Goal: Complete application form: Complete application form

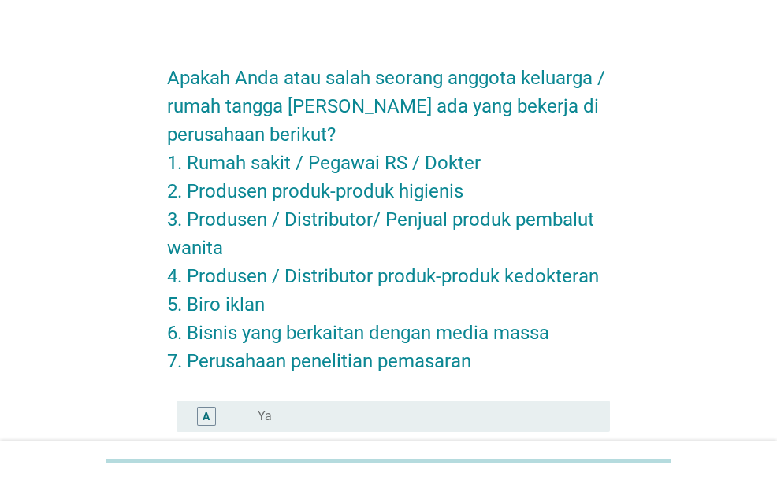
scroll to position [221, 0]
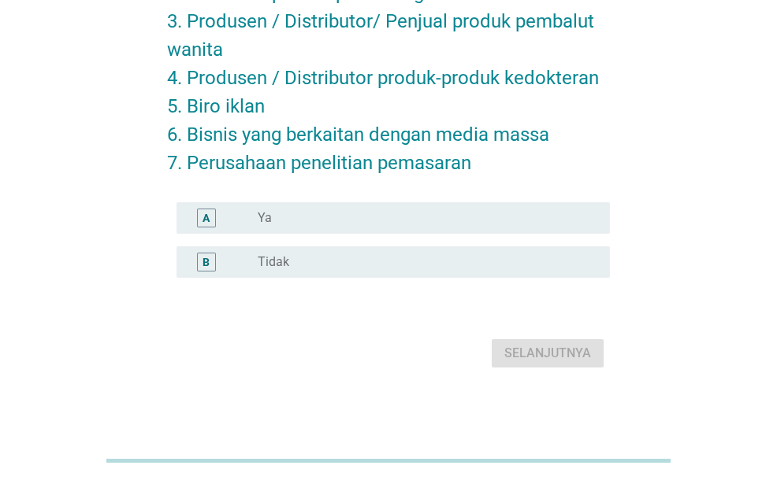
click at [398, 253] on div "radio_button_unchecked Tidak" at bounding box center [427, 262] width 339 height 19
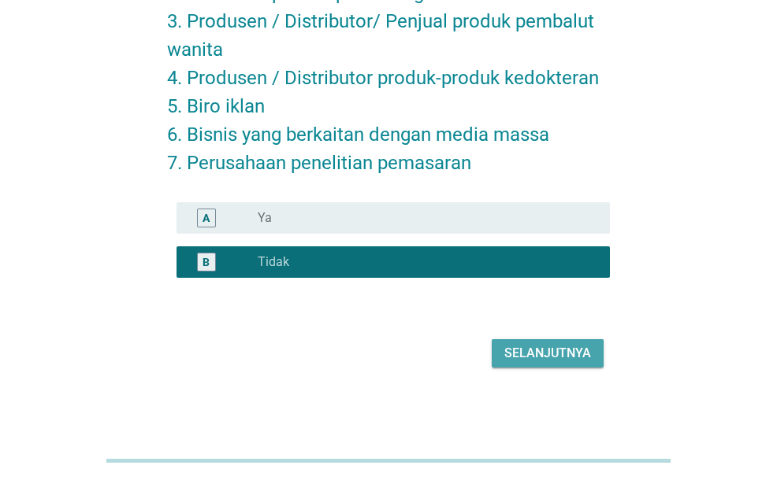
click at [526, 344] on div "Selanjutnya" at bounding box center [547, 353] width 87 height 19
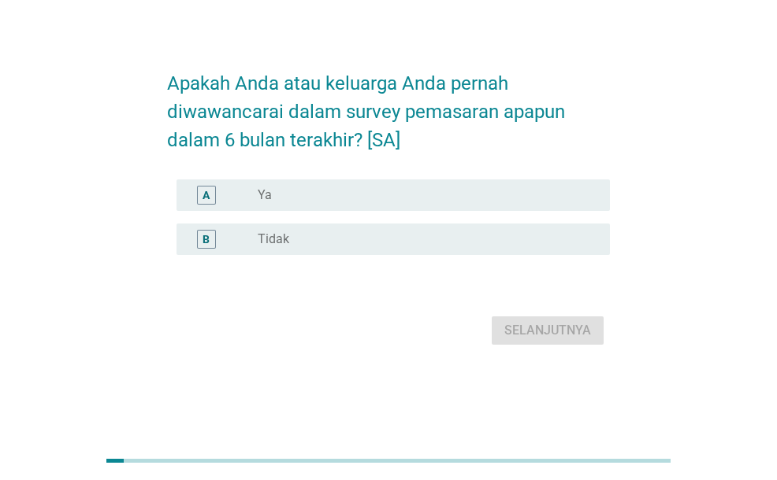
scroll to position [0, 0]
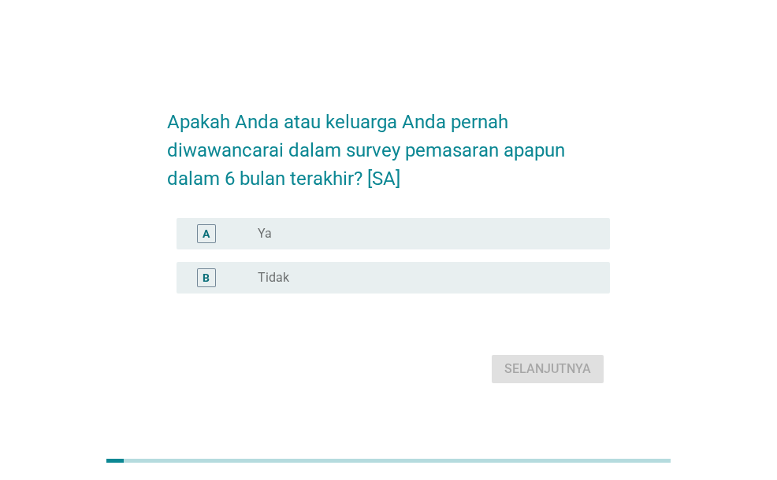
click at [485, 277] on div "radio_button_unchecked Tidak" at bounding box center [421, 278] width 327 height 16
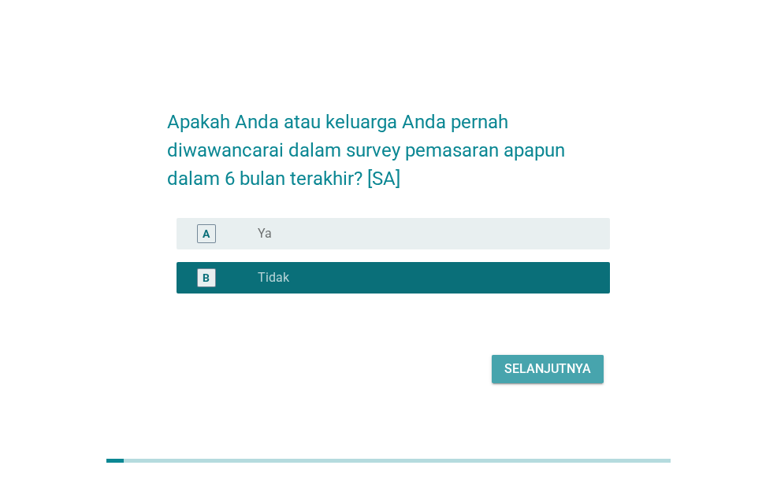
click at [536, 377] on div "Selanjutnya" at bounding box center [547, 369] width 87 height 19
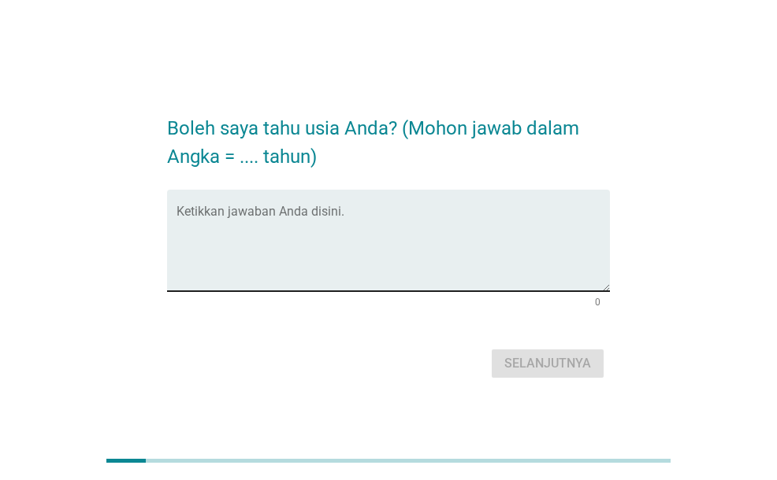
click at [496, 258] on textarea "Ketikkan jawaban Anda disini." at bounding box center [392, 250] width 432 height 83
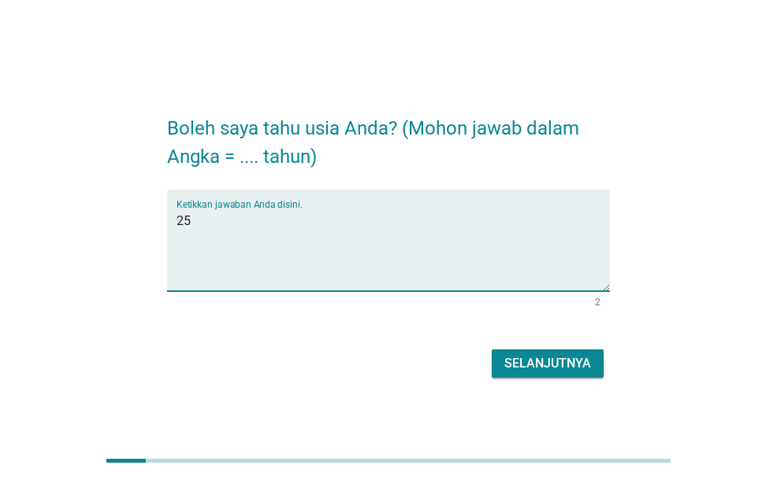
type textarea "25"
click at [580, 365] on div "Selanjutnya" at bounding box center [547, 363] width 87 height 19
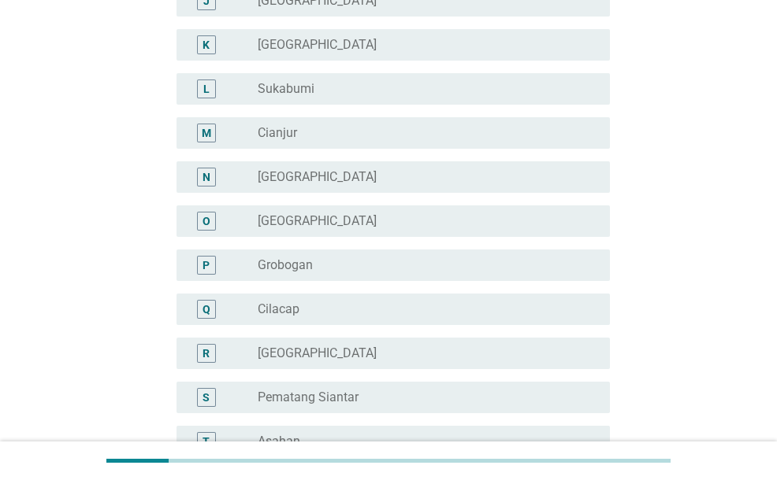
scroll to position [709, 0]
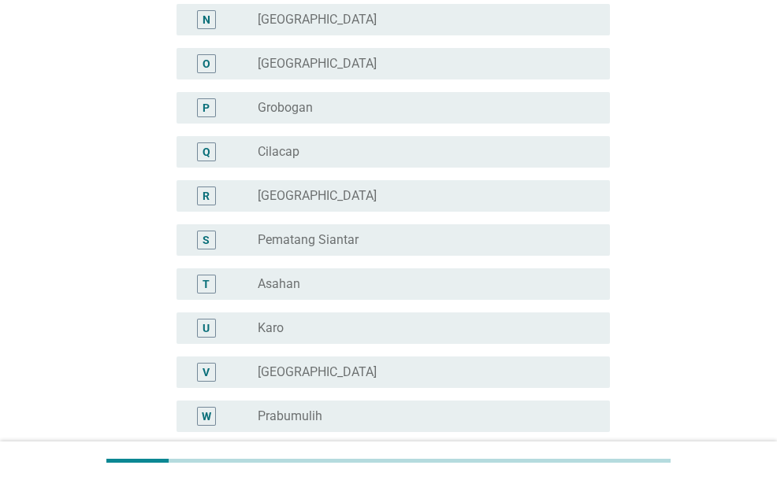
click at [397, 213] on div "R radio_button_unchecked [GEOGRAPHIC_DATA]" at bounding box center [388, 196] width 442 height 44
click at [401, 202] on div "radio_button_unchecked [GEOGRAPHIC_DATA]" at bounding box center [421, 196] width 327 height 16
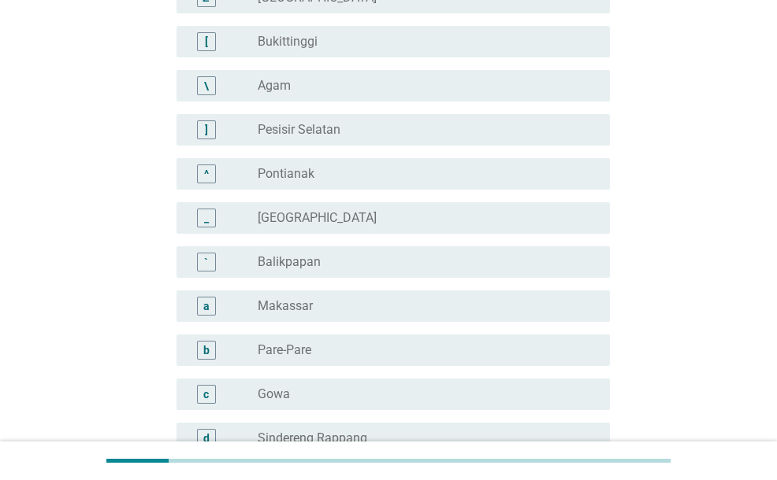
scroll to position [1481, 0]
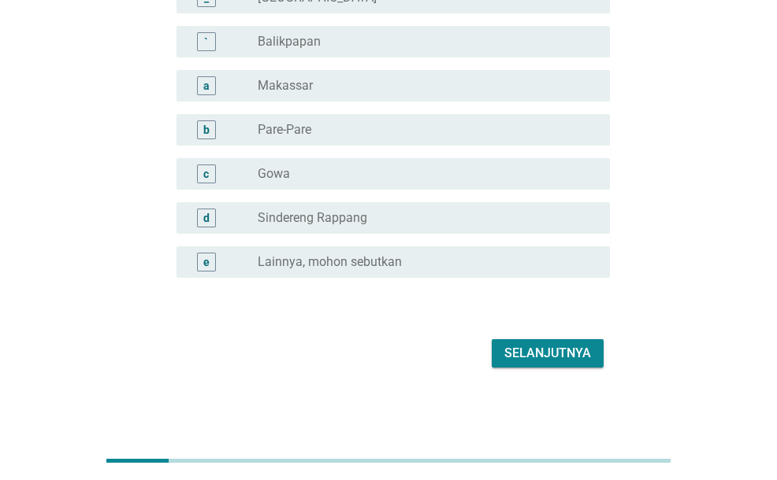
click at [561, 361] on div "Selanjutnya" at bounding box center [547, 353] width 87 height 19
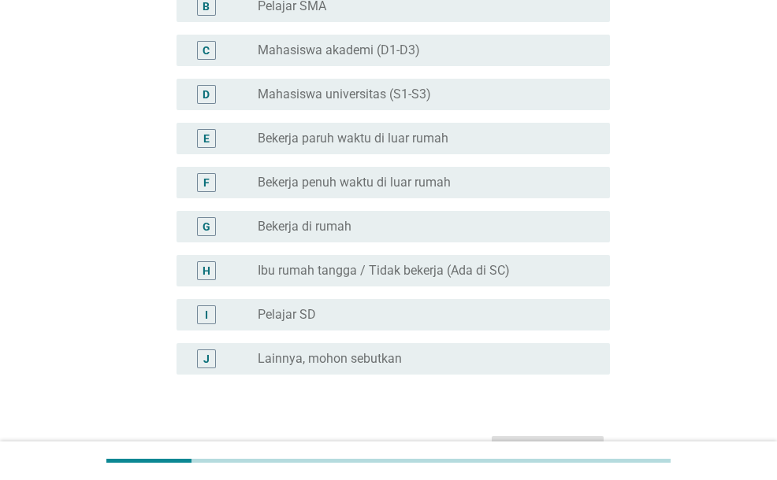
scroll to position [236, 0]
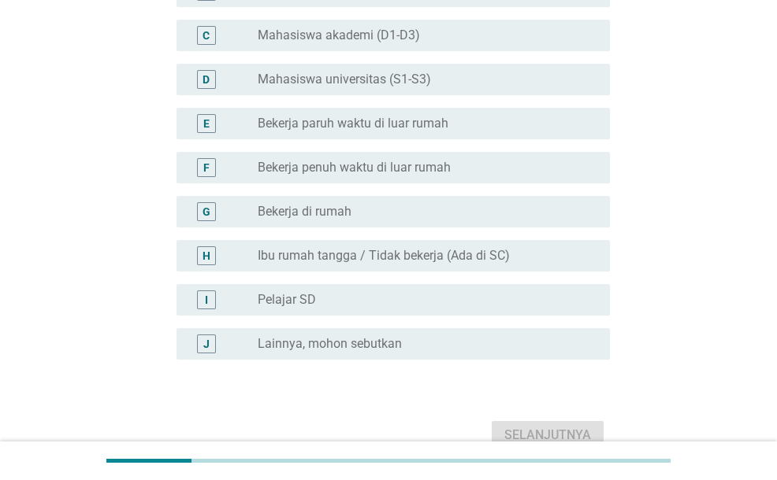
click at [354, 343] on label "Lainnya, mohon sebutkan" at bounding box center [330, 344] width 144 height 16
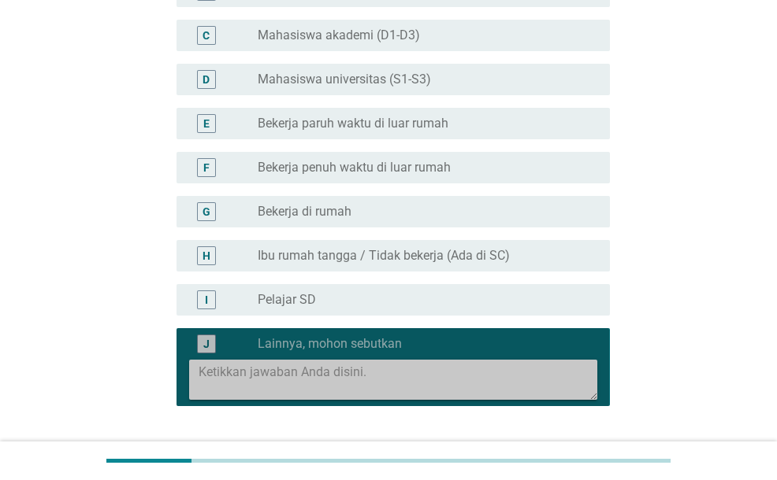
click at [360, 365] on textarea at bounding box center [397, 380] width 398 height 40
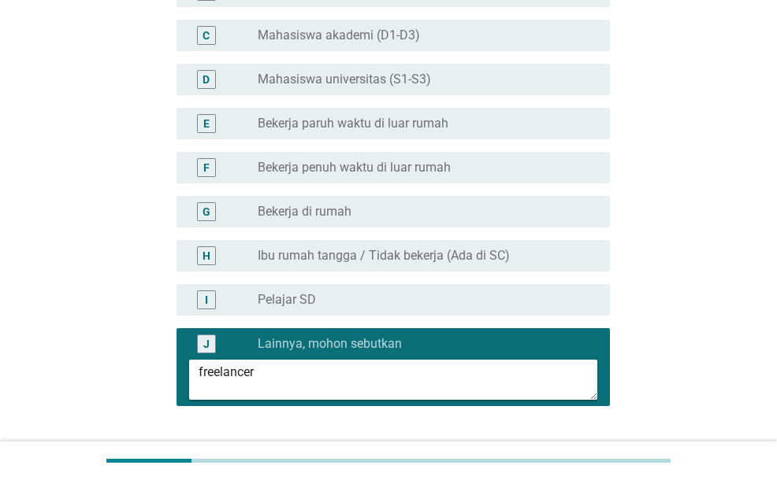
scroll to position [365, 0]
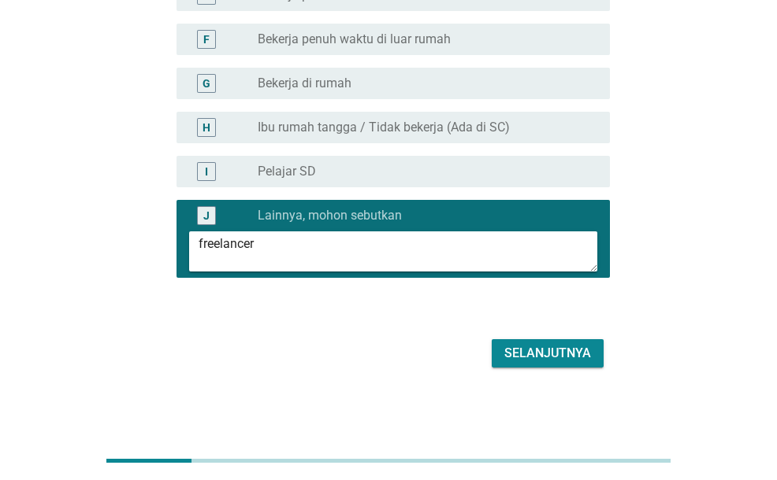
type textarea "freelancer"
click at [520, 361] on div "Selanjutnya" at bounding box center [547, 353] width 87 height 19
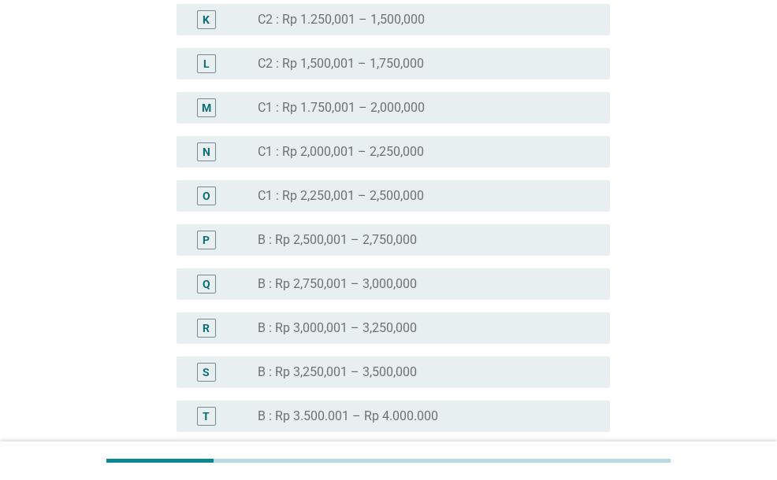
scroll to position [1260, 0]
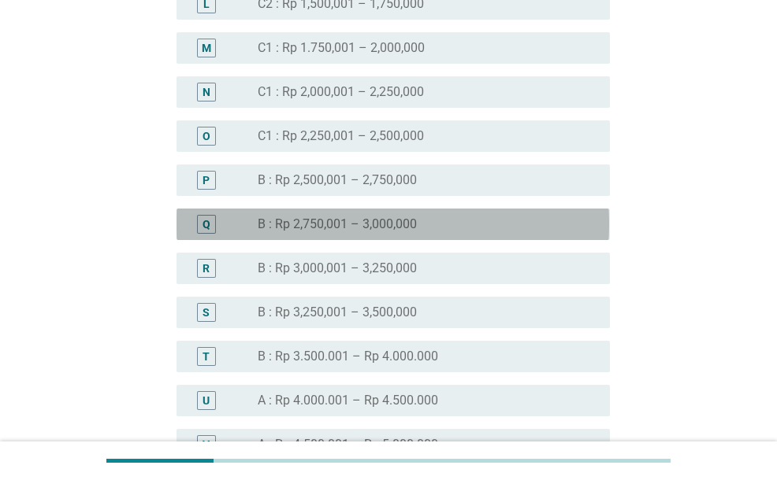
click at [392, 215] on div "radio_button_unchecked B : Rp 2,750,001 – 3,000,000" at bounding box center [427, 224] width 339 height 19
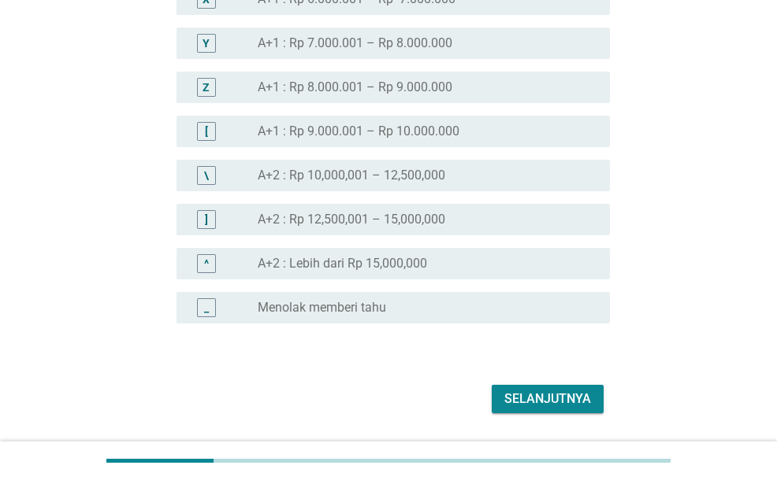
scroll to position [1840, 0]
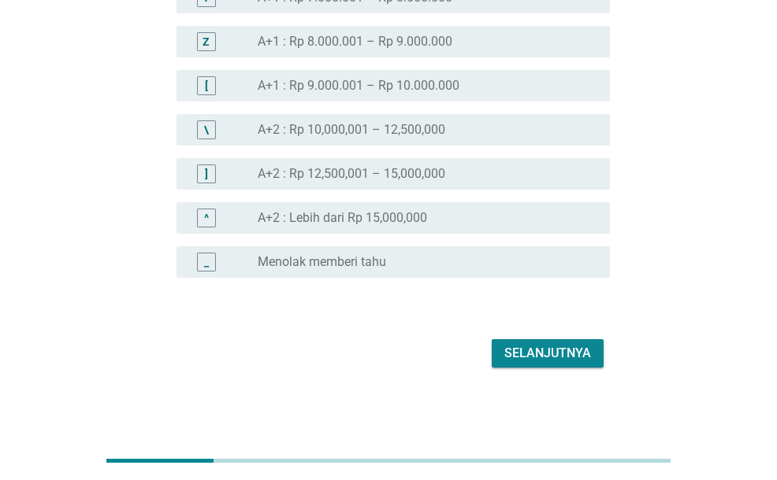
click at [498, 344] on button "Selanjutnya" at bounding box center [547, 353] width 112 height 28
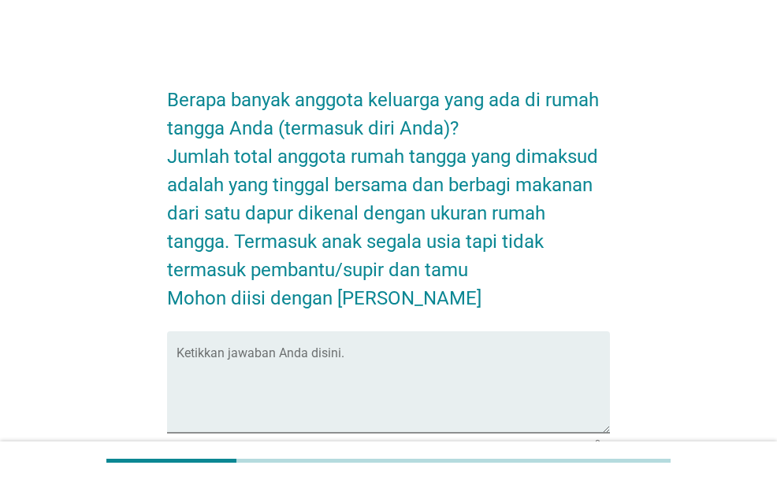
click at [499, 344] on div "Ketikkan jawaban Anda disini." at bounding box center [392, 383] width 432 height 102
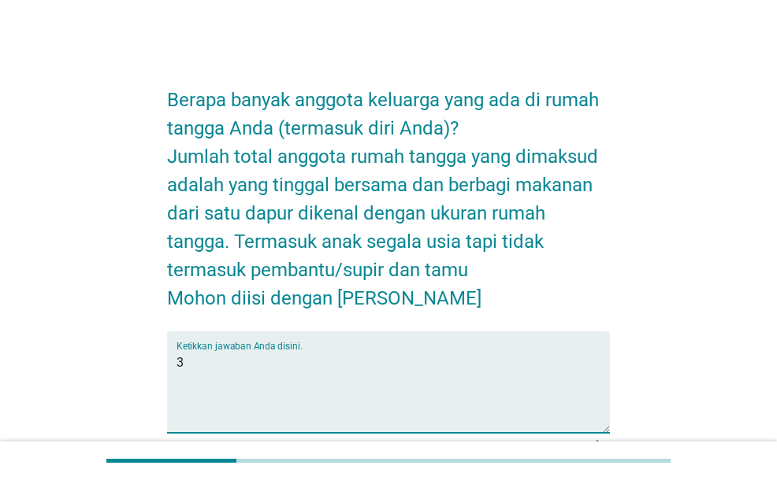
scroll to position [152, 0]
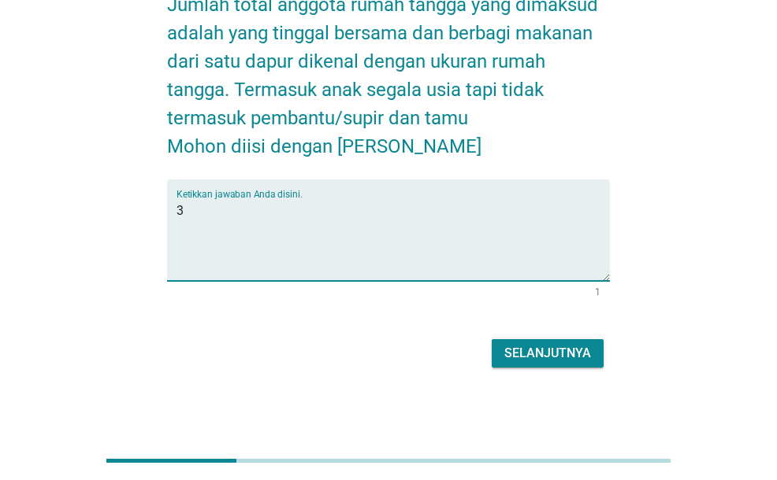
type textarea "3"
click at [528, 361] on div "Selanjutnya" at bounding box center [547, 353] width 87 height 19
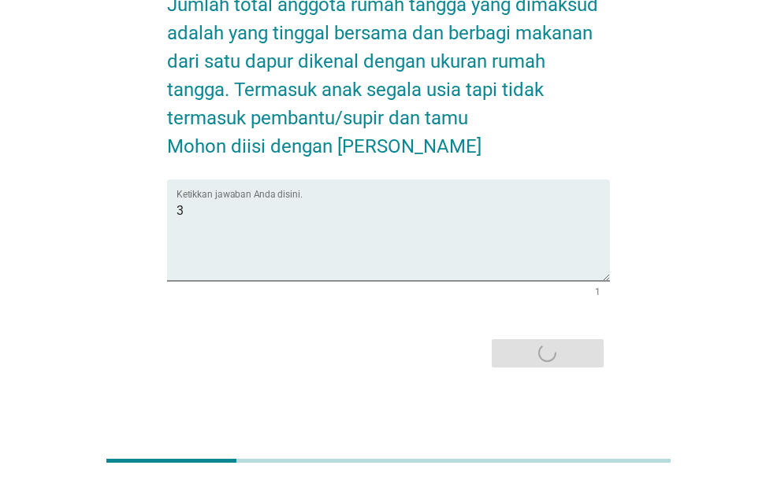
scroll to position [0, 0]
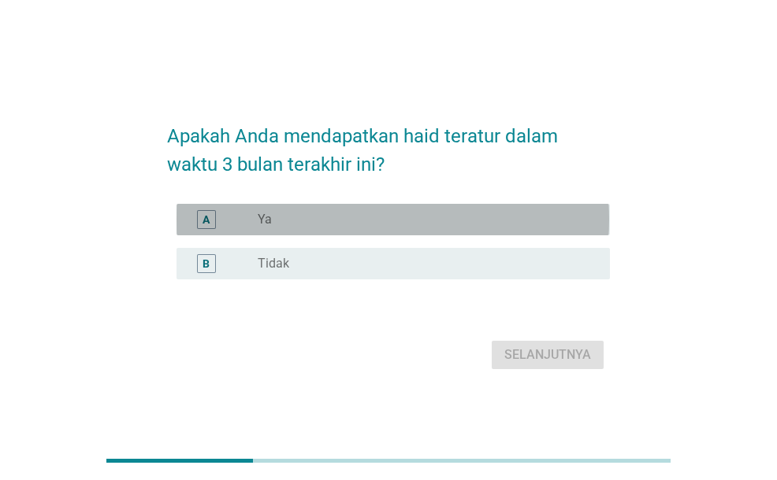
click at [512, 233] on div "A radio_button_unchecked Ya" at bounding box center [392, 220] width 432 height 32
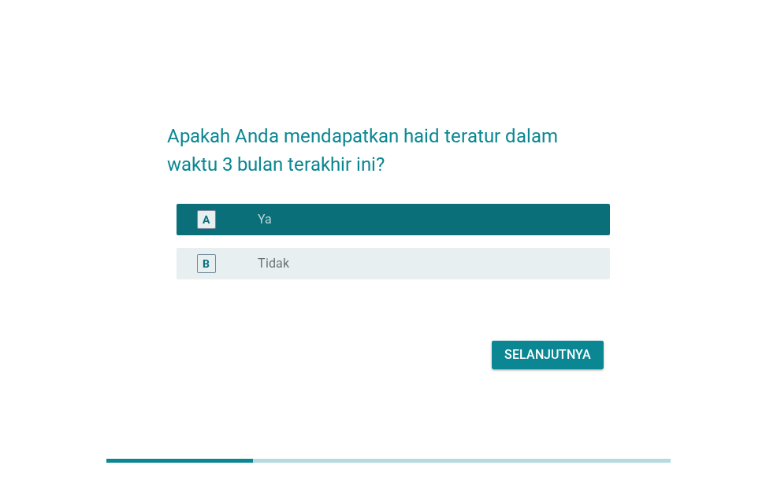
click at [551, 358] on div "Selanjutnya" at bounding box center [547, 355] width 87 height 19
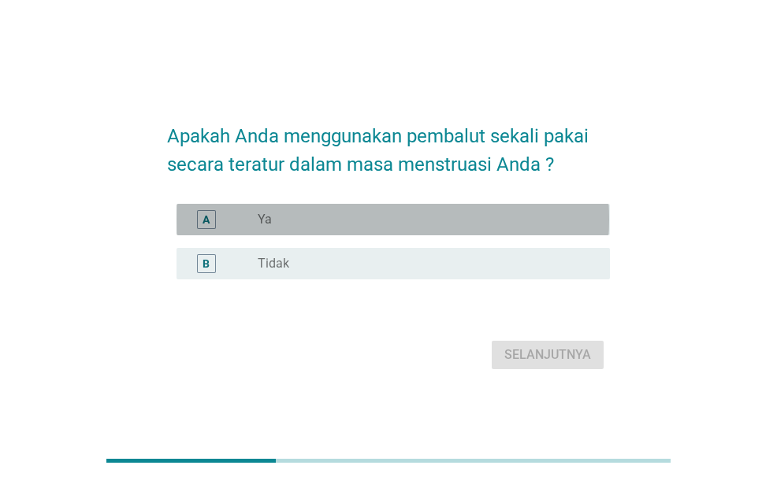
click at [484, 213] on div "radio_button_unchecked Ya" at bounding box center [421, 220] width 327 height 16
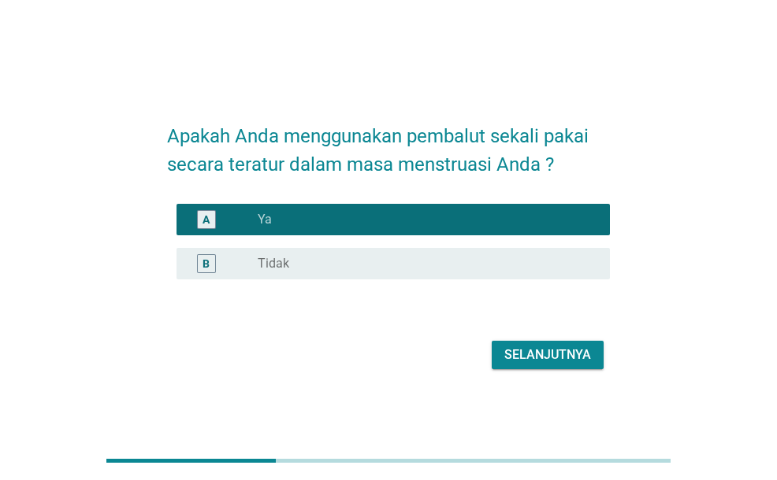
click at [543, 365] on button "Selanjutnya" at bounding box center [547, 355] width 112 height 28
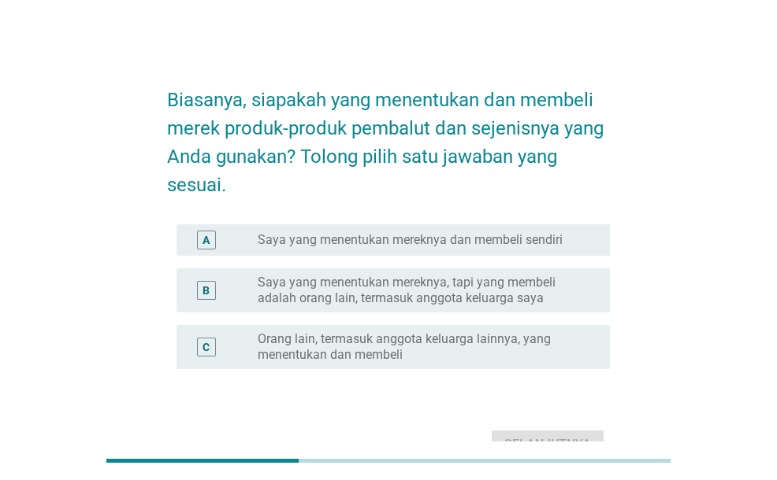
click at [439, 250] on div "A radio_button_unchecked Saya yang menentukan mereknya dan membeli sendiri" at bounding box center [392, 240] width 432 height 32
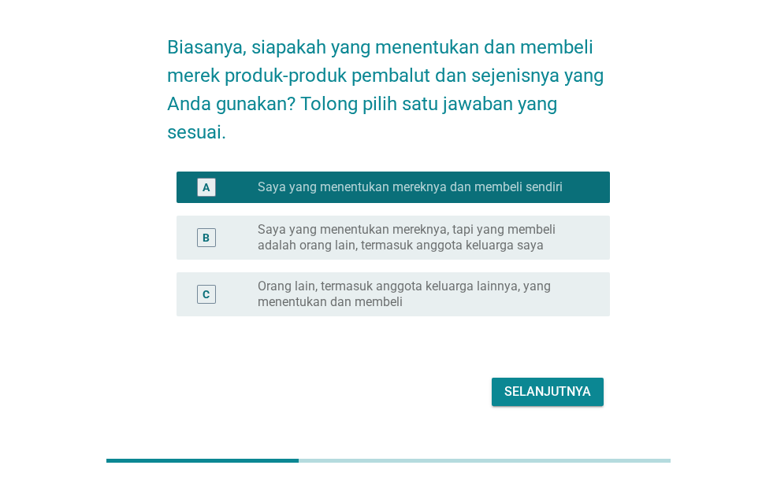
scroll to position [91, 0]
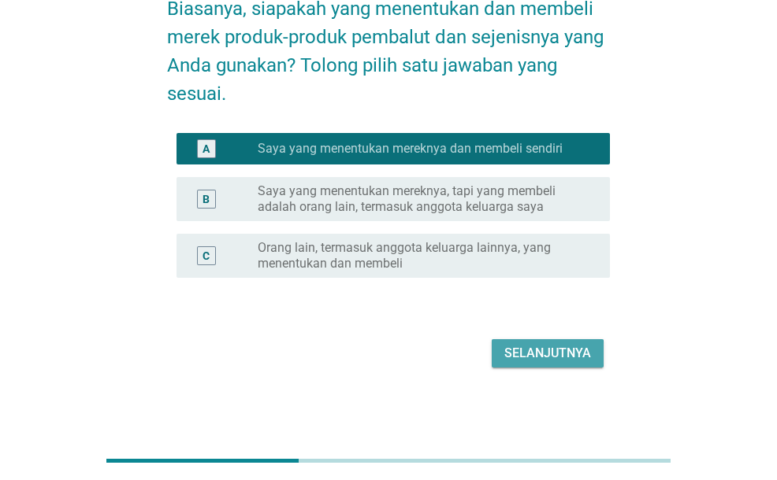
click at [515, 343] on button "Selanjutnya" at bounding box center [547, 353] width 112 height 28
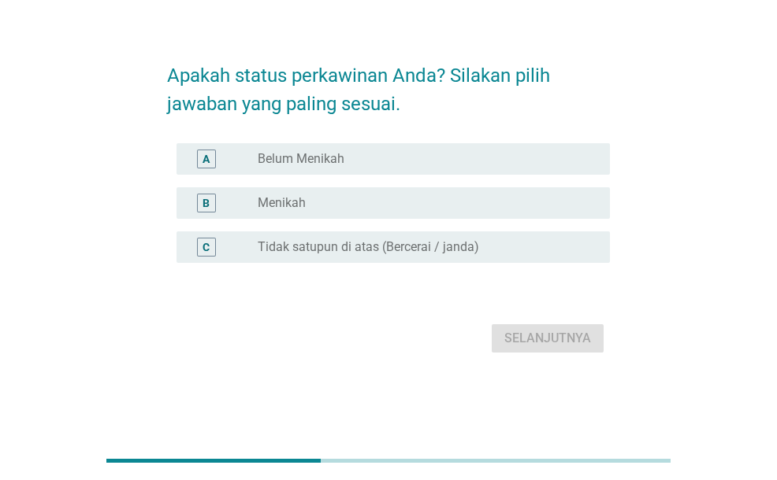
scroll to position [0, 0]
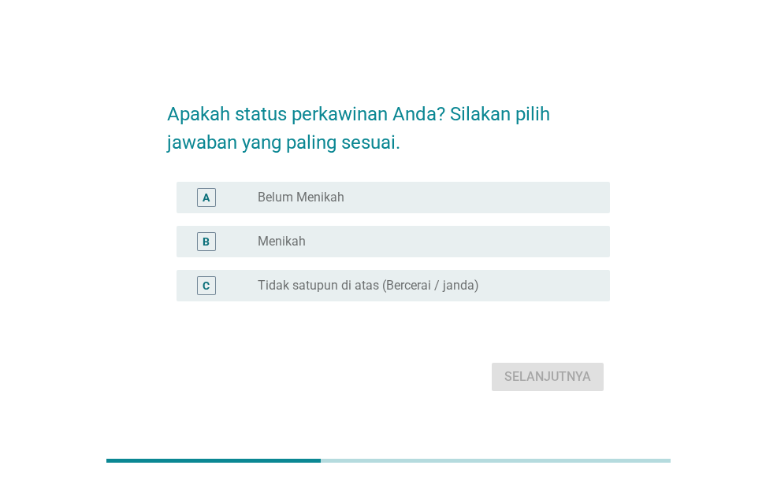
click at [428, 202] on div "radio_button_unchecked Belum Menikah" at bounding box center [421, 198] width 327 height 16
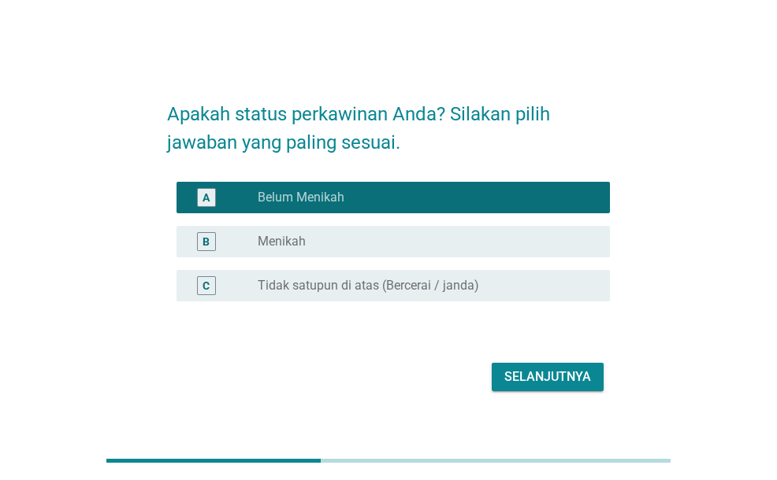
click at [532, 373] on div "Selanjutnya" at bounding box center [547, 377] width 87 height 19
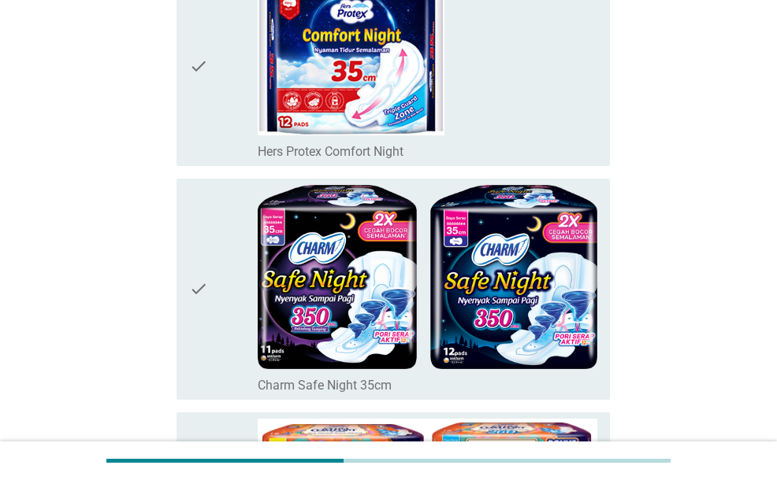
scroll to position [3859, 0]
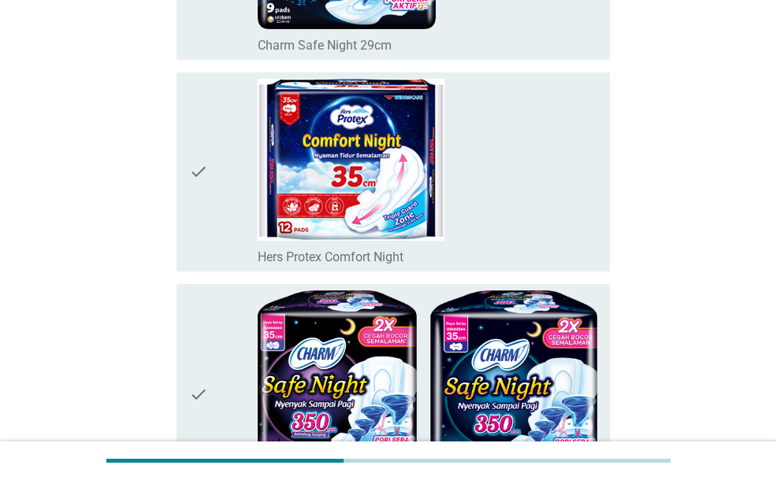
click at [507, 220] on div "check_box_outline_blank Hers Protex Comfort Night" at bounding box center [427, 172] width 339 height 187
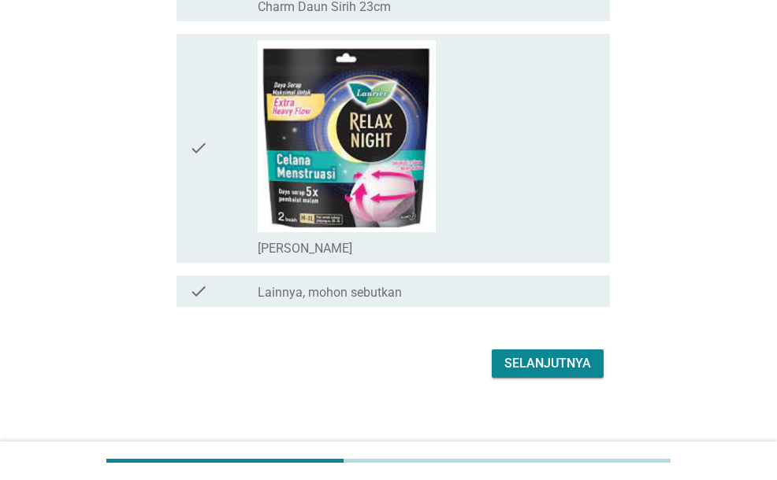
scroll to position [6603, 0]
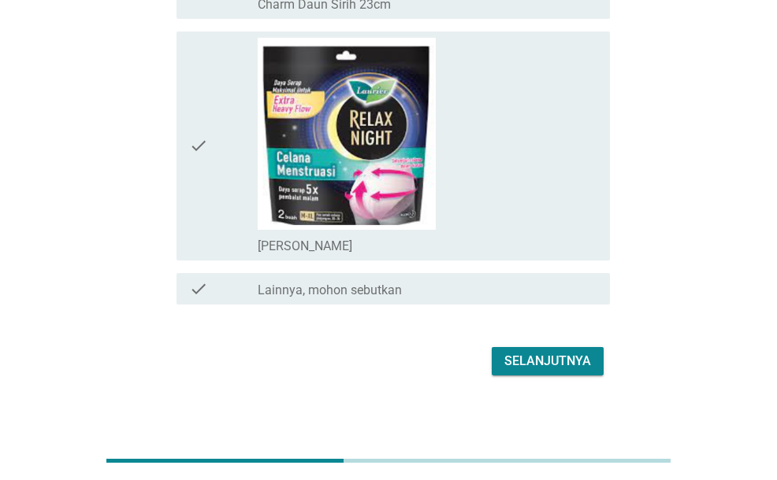
click at [556, 354] on div "Selanjutnya" at bounding box center [547, 361] width 87 height 19
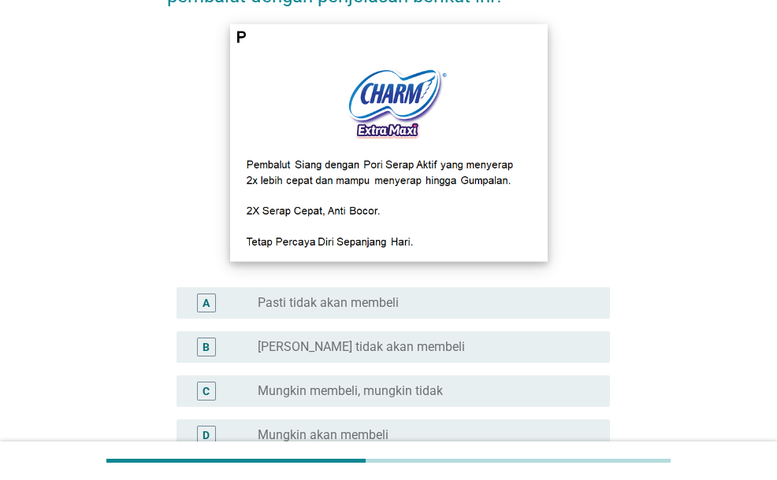
scroll to position [236, 0]
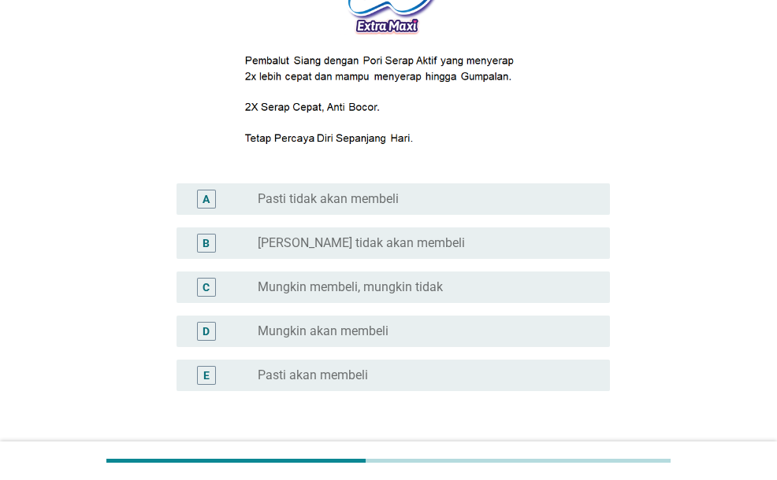
click at [496, 337] on div "radio_button_unchecked Mungkin akan membeli" at bounding box center [421, 332] width 327 height 16
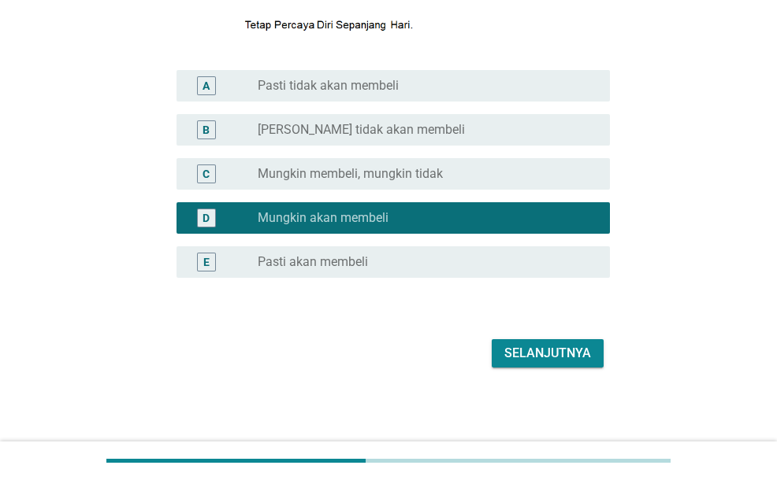
scroll to position [350, 0]
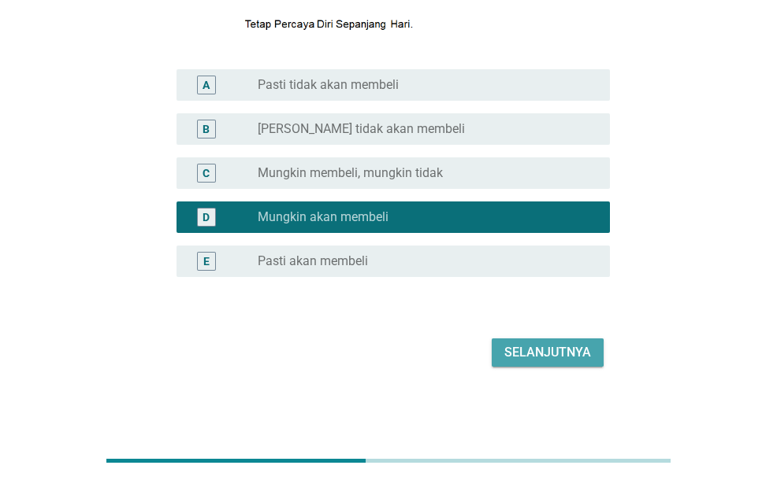
click at [562, 349] on div "Selanjutnya" at bounding box center [547, 352] width 87 height 19
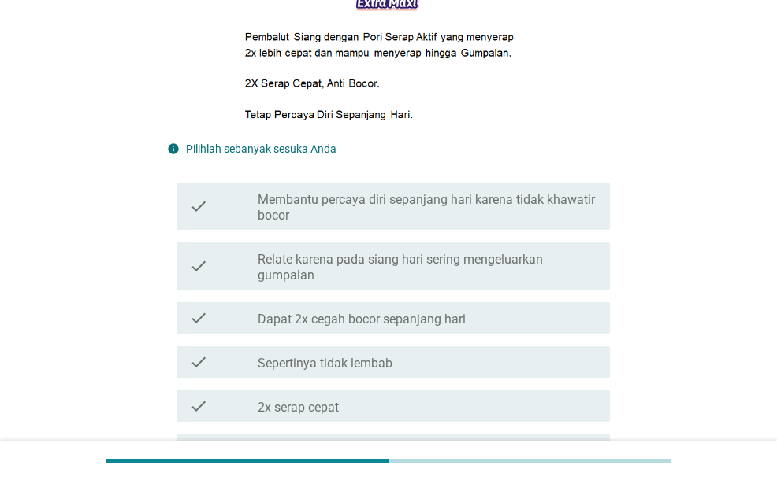
scroll to position [394, 0]
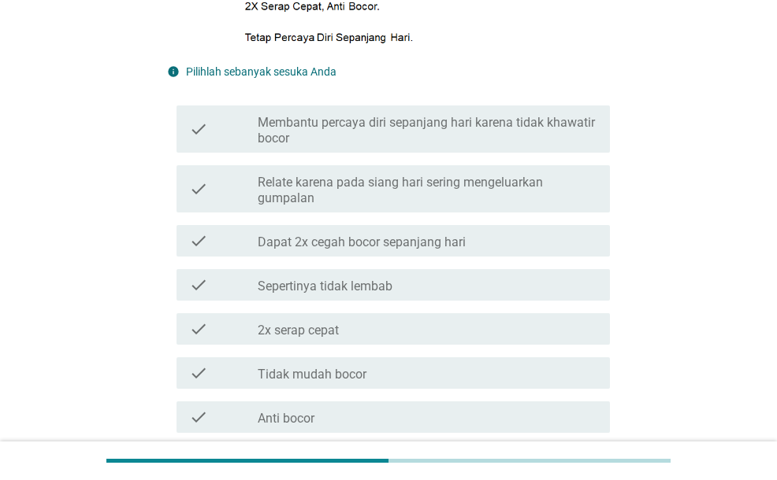
click at [460, 336] on div "check_box_outline_blank 2x serap cepat" at bounding box center [427, 329] width 339 height 19
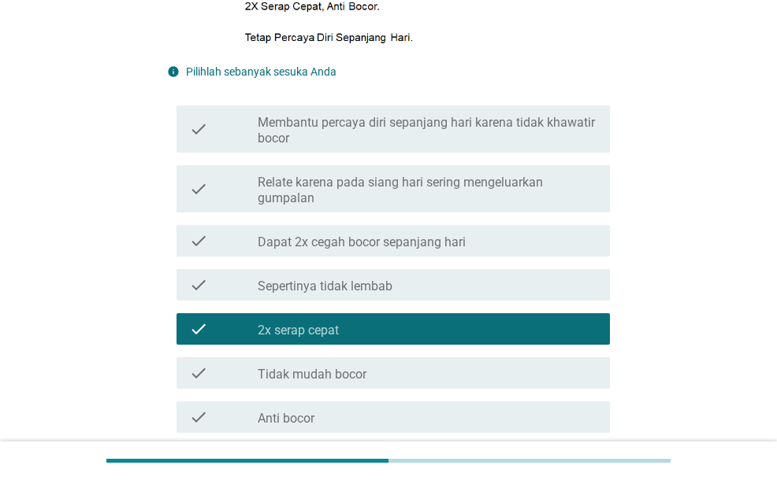
scroll to position [551, 0]
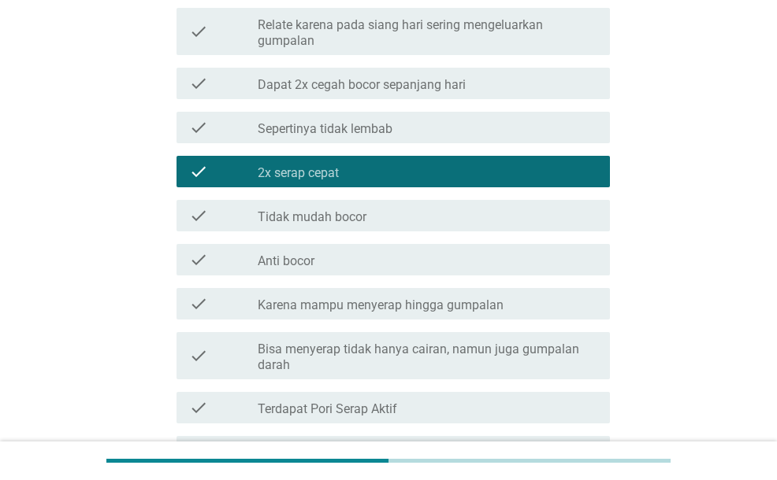
click at [482, 272] on div "check check_box_outline_blank Anti bocor" at bounding box center [392, 260] width 432 height 32
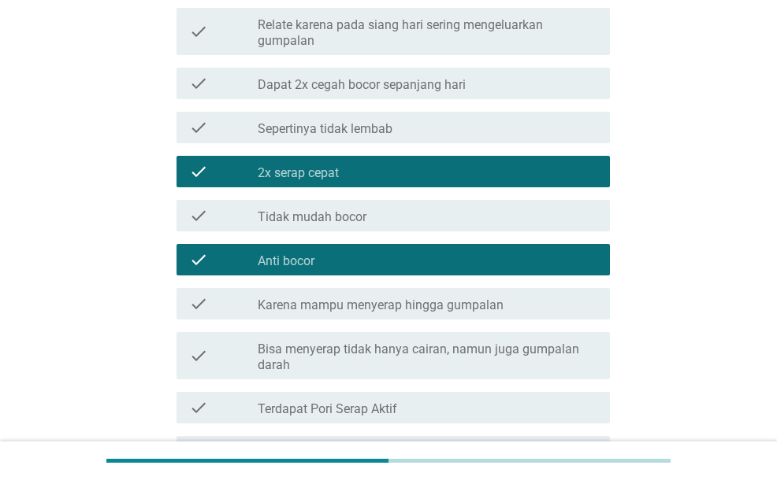
click at [479, 304] on label "Karena mampu menyerap hingga gumpalan" at bounding box center [381, 306] width 246 height 16
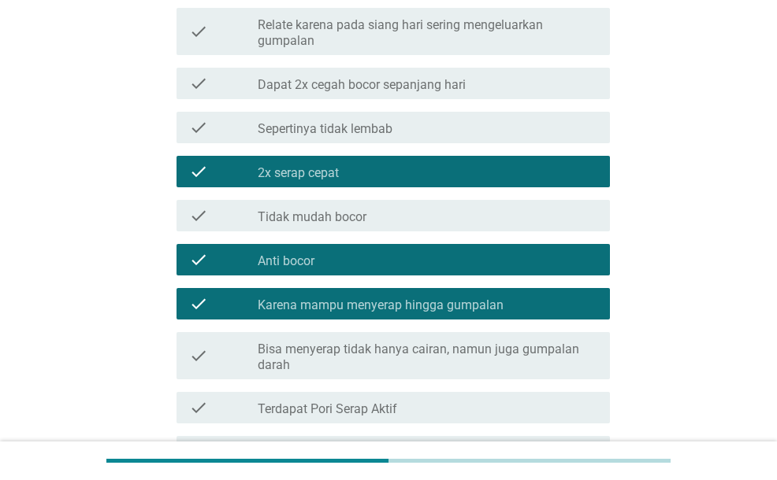
click at [479, 304] on label "Karena mampu menyerap hingga gumpalan" at bounding box center [381, 306] width 246 height 16
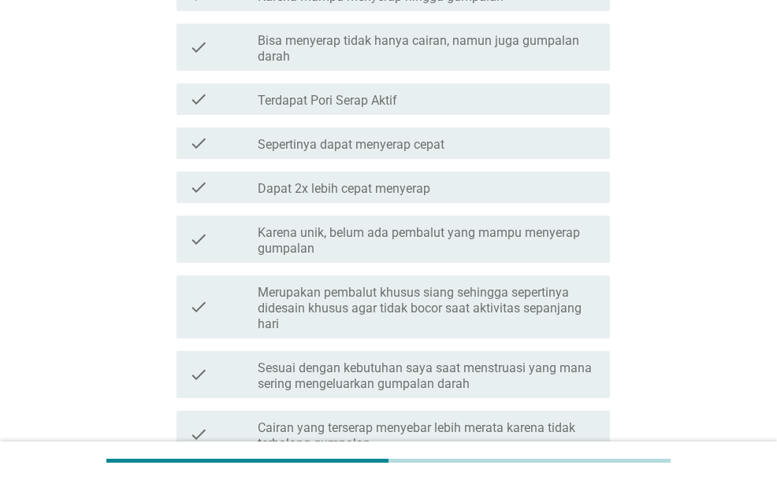
scroll to position [866, 0]
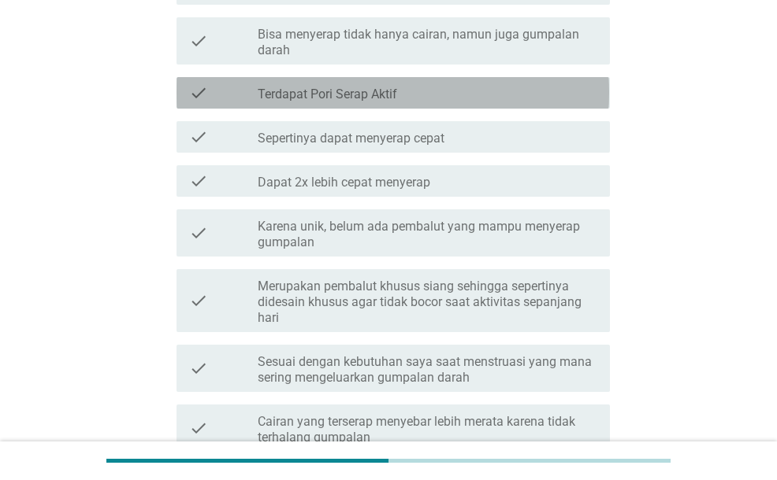
click at [397, 98] on label "Terdapat Pori Serap Aktif" at bounding box center [327, 95] width 139 height 16
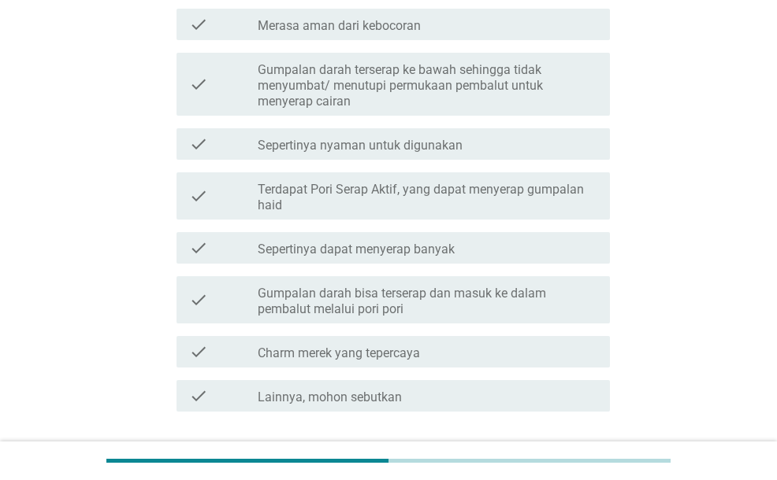
scroll to position [1339, 0]
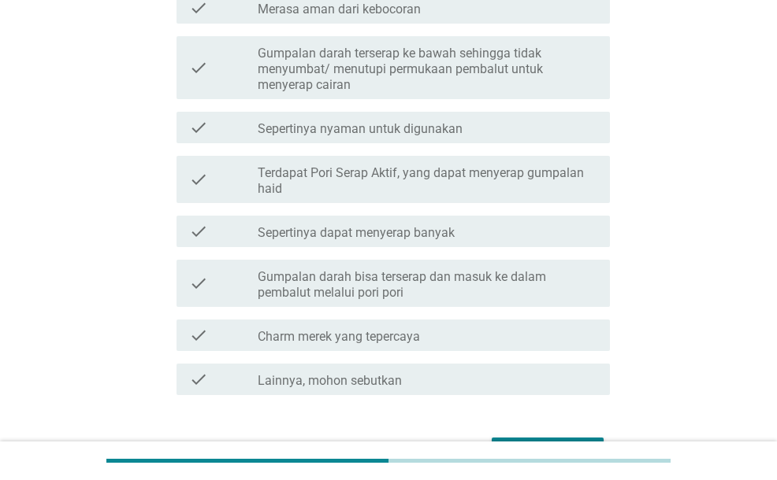
click at [480, 236] on div "check_box_outline_blank Sepertinya dapat menyerap banyak" at bounding box center [427, 231] width 339 height 19
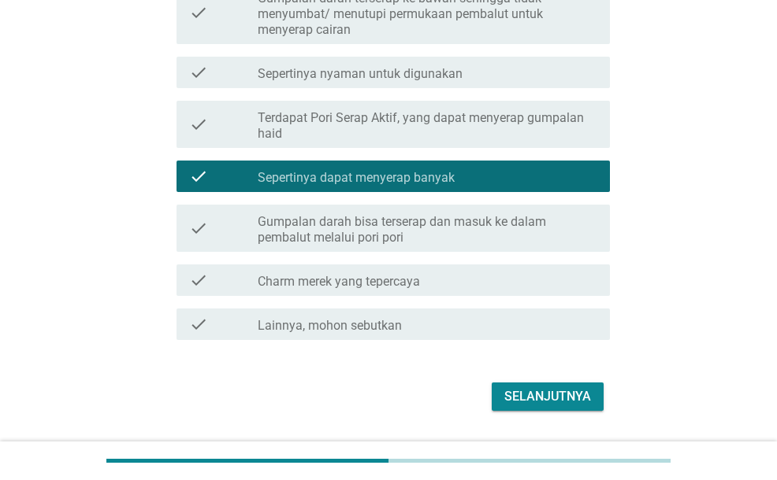
scroll to position [1438, 0]
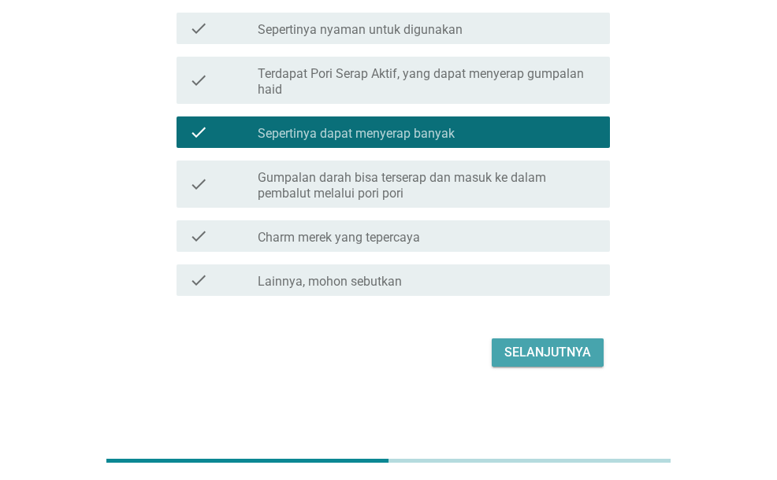
click at [534, 349] on div "Selanjutnya" at bounding box center [547, 352] width 87 height 19
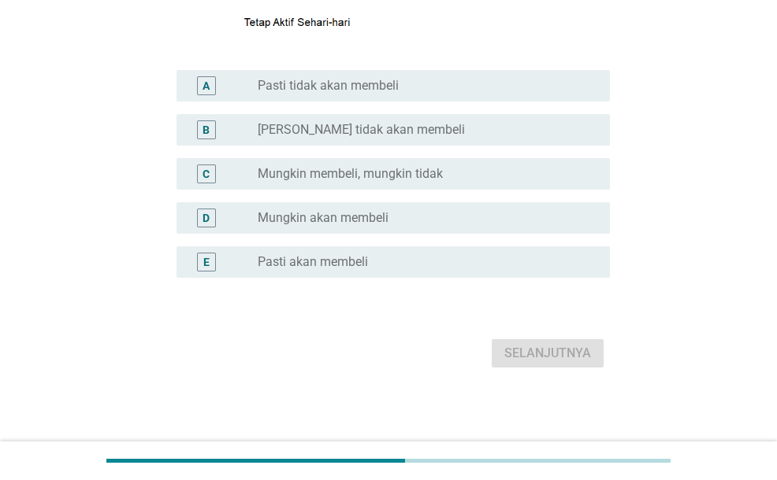
scroll to position [350, 0]
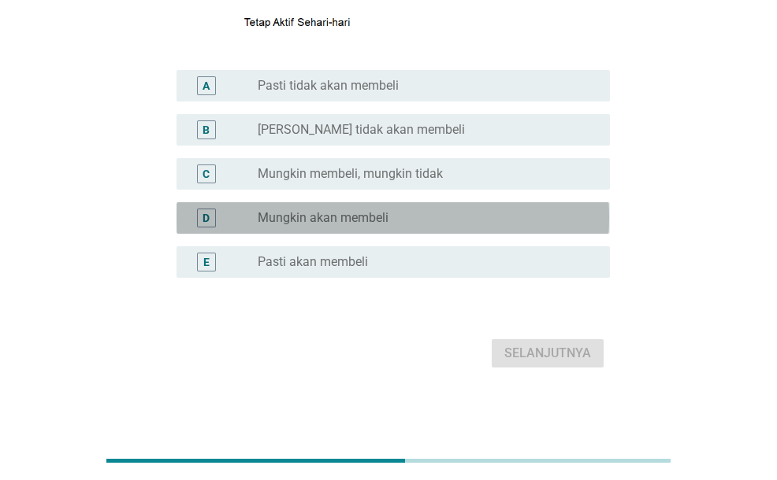
click at [471, 224] on div "radio_button_unchecked Mungkin akan membeli" at bounding box center [421, 218] width 327 height 16
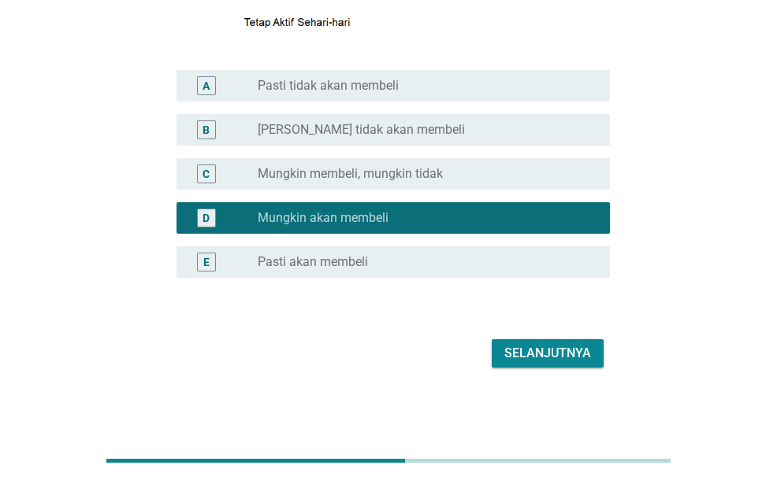
click at [562, 344] on div "Selanjutnya" at bounding box center [547, 353] width 87 height 19
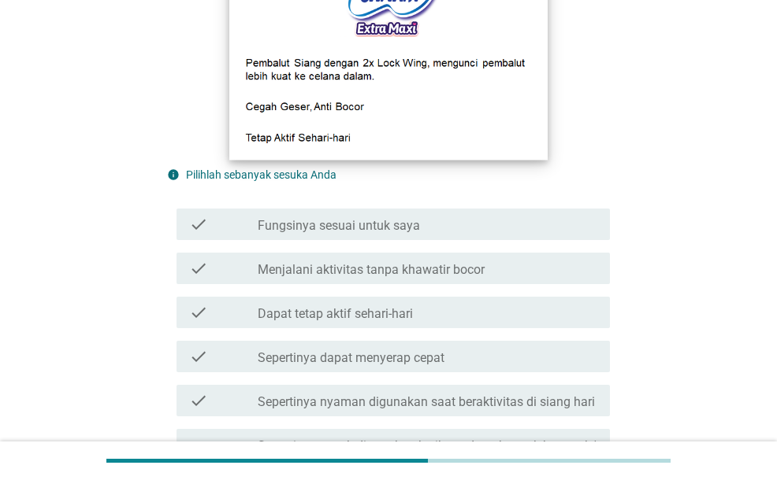
scroll to position [315, 0]
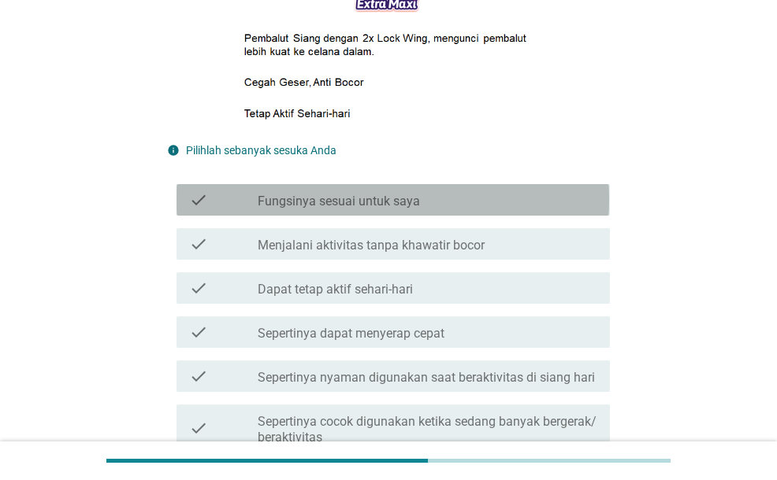
click at [430, 213] on div "check check_box_outline_blank Fungsinya sesuai untuk saya" at bounding box center [392, 200] width 432 height 32
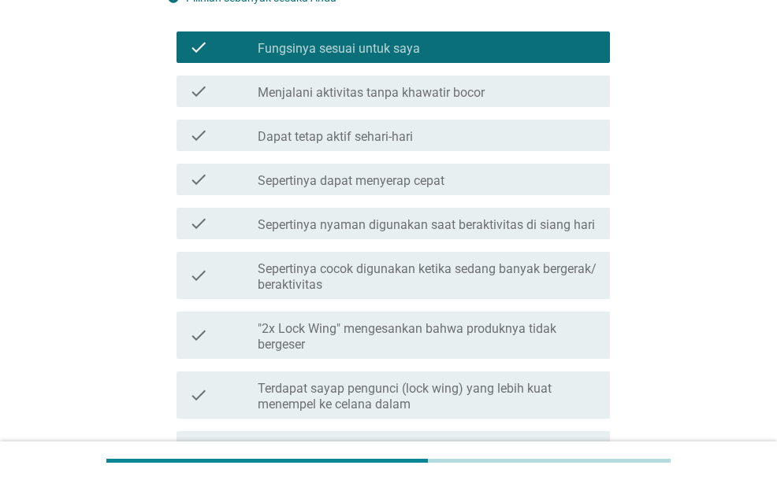
scroll to position [473, 0]
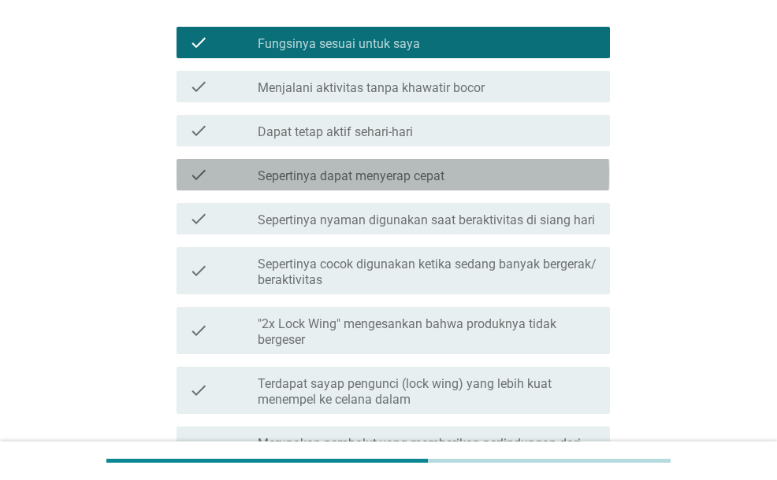
click at [441, 180] on label "Sepertinya dapat menyerap cepat" at bounding box center [351, 177] width 187 height 16
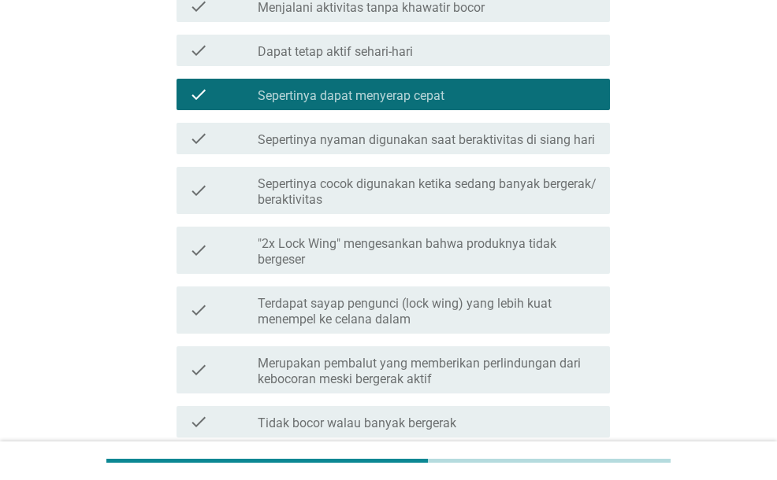
scroll to position [630, 0]
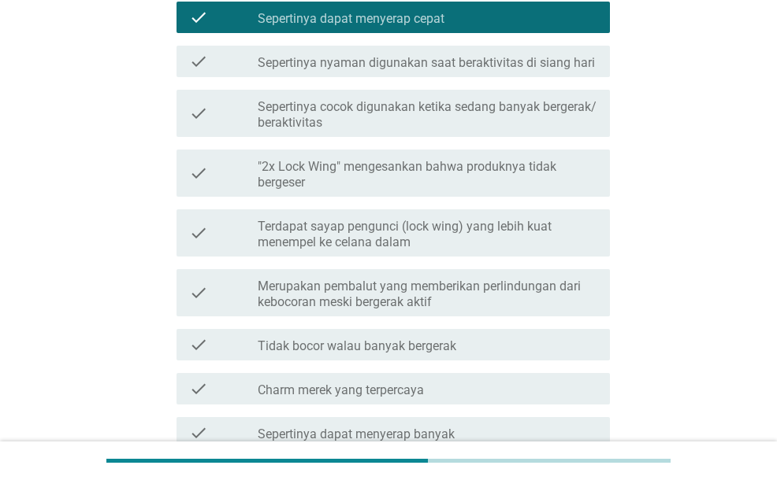
click at [443, 182] on label ""2x Lock Wing" mengesankan bahwa produknya tidak bergeser" at bounding box center [427, 175] width 339 height 32
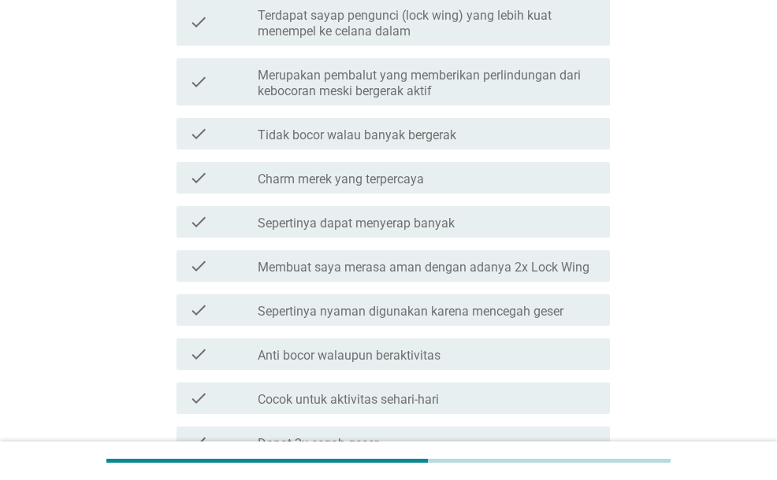
scroll to position [866, 0]
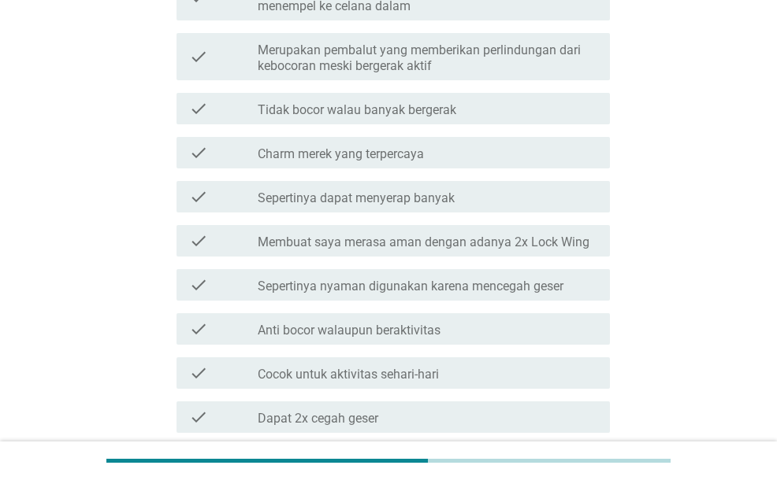
click at [445, 209] on div "check check_box_outline_blank Sepertinya dapat menyerap banyak" at bounding box center [392, 197] width 432 height 32
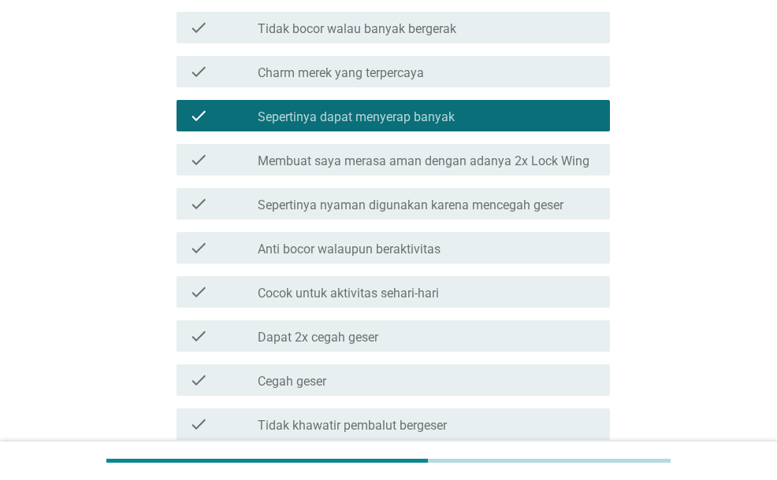
scroll to position [1024, 0]
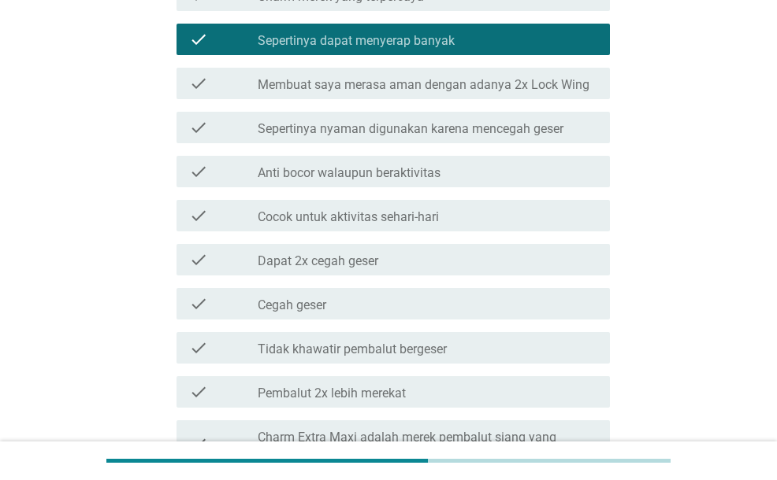
click at [449, 101] on div "check check_box_outline_blank Membuat saya merasa aman dengan adanya 2x Lock Wi…" at bounding box center [388, 83] width 442 height 44
click at [467, 78] on label "Membuat saya merasa aman dengan adanya 2x Lock Wing" at bounding box center [424, 85] width 332 height 16
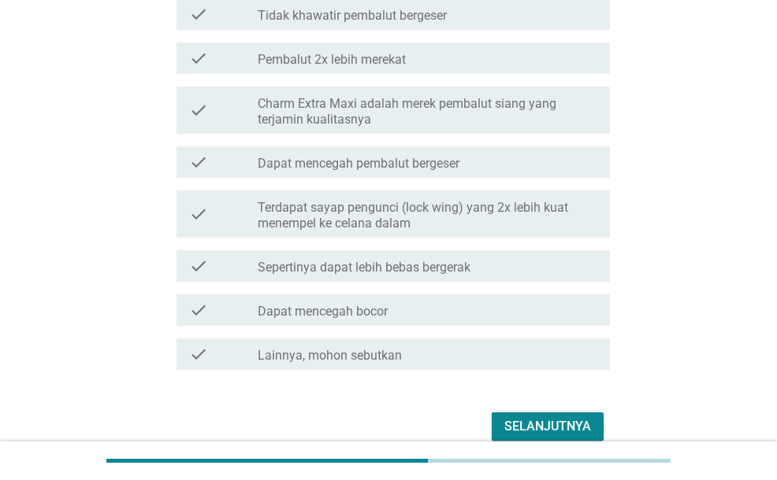
scroll to position [1432, 0]
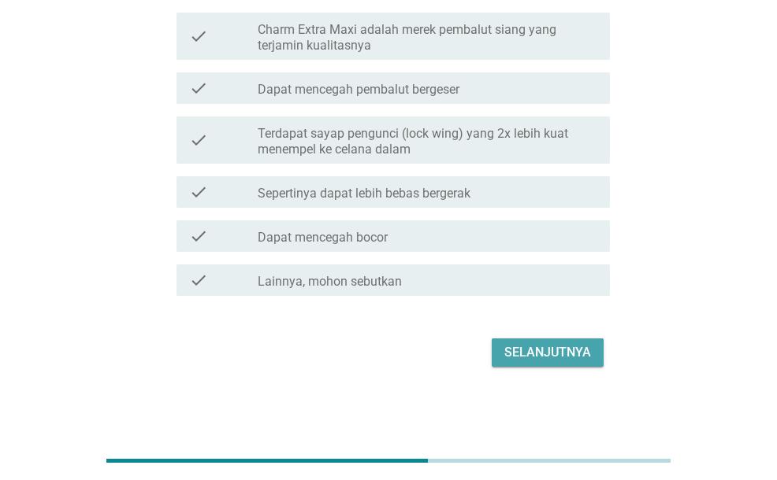
click at [523, 343] on div "Selanjutnya" at bounding box center [547, 352] width 87 height 19
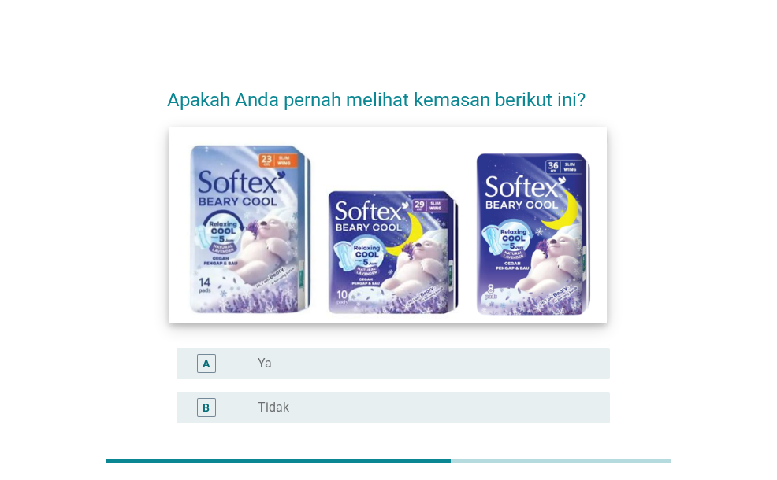
scroll to position [79, 0]
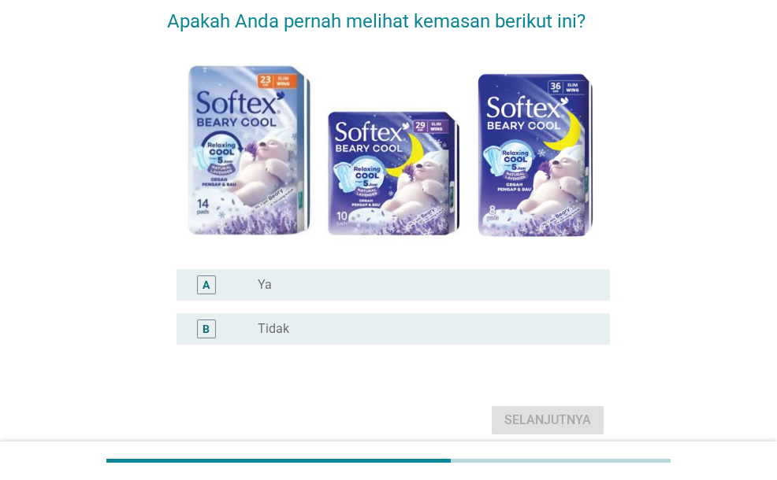
click at [369, 330] on div "radio_button_unchecked Tidak" at bounding box center [421, 329] width 327 height 16
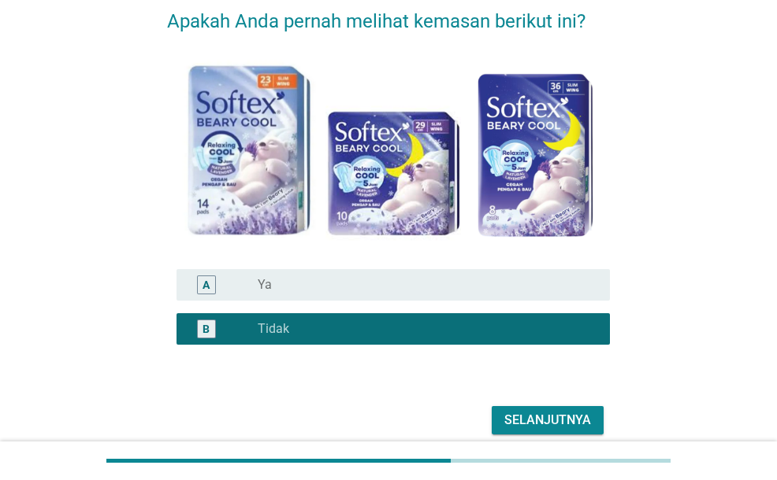
click at [540, 416] on div "Selanjutnya" at bounding box center [547, 420] width 87 height 19
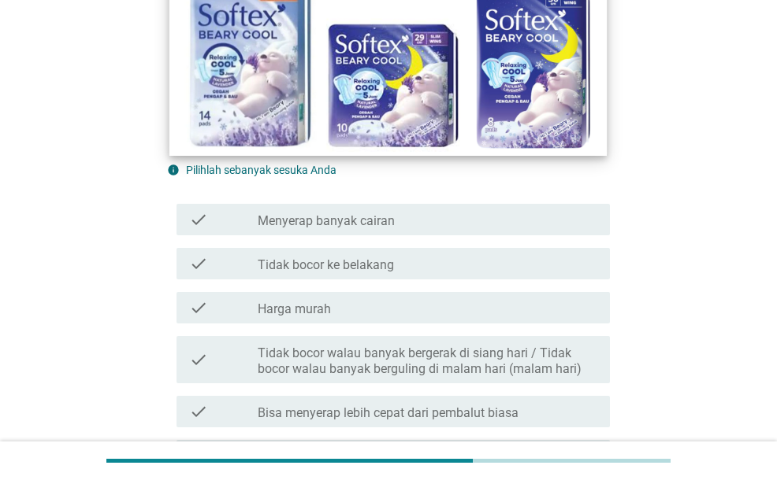
scroll to position [315, 0]
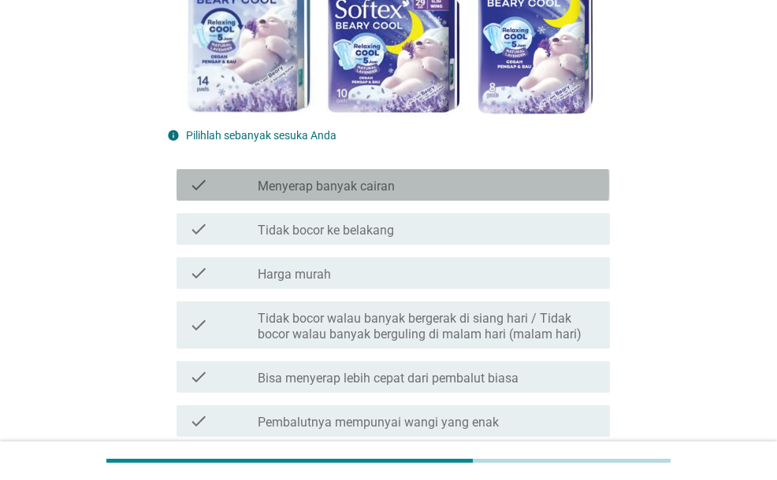
click at [385, 198] on div "check check_box_outline_blank Menyerap banyak cairan" at bounding box center [392, 185] width 432 height 32
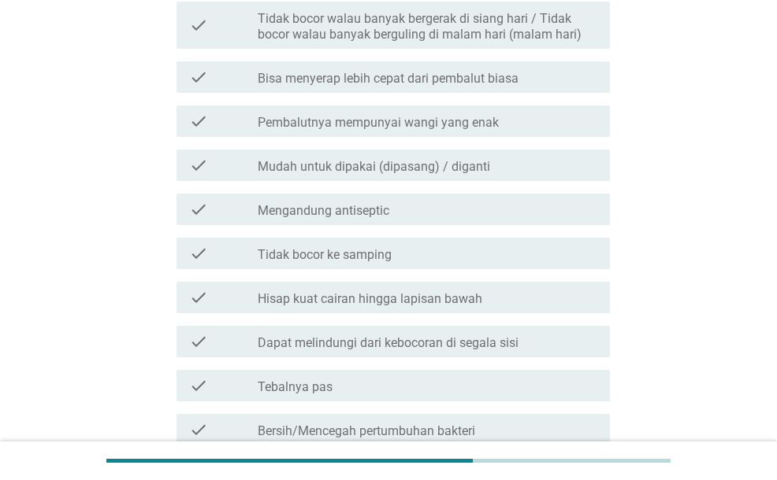
scroll to position [630, 0]
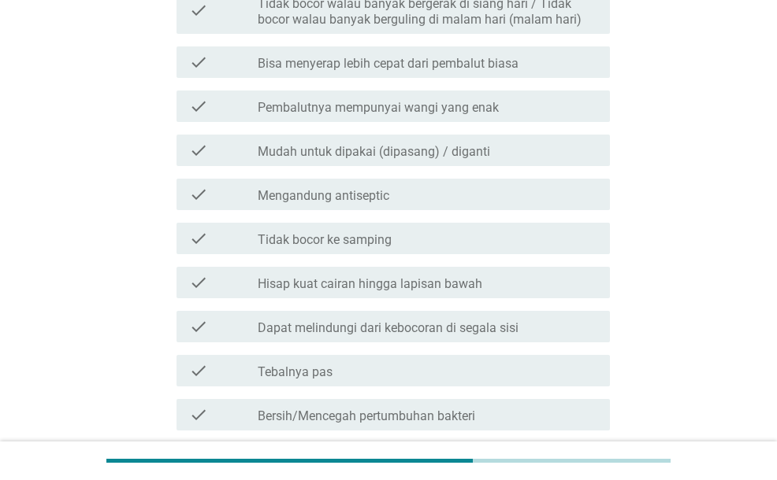
click at [391, 200] on div "check_box_outline_blank Mengandung antiseptic" at bounding box center [427, 194] width 339 height 19
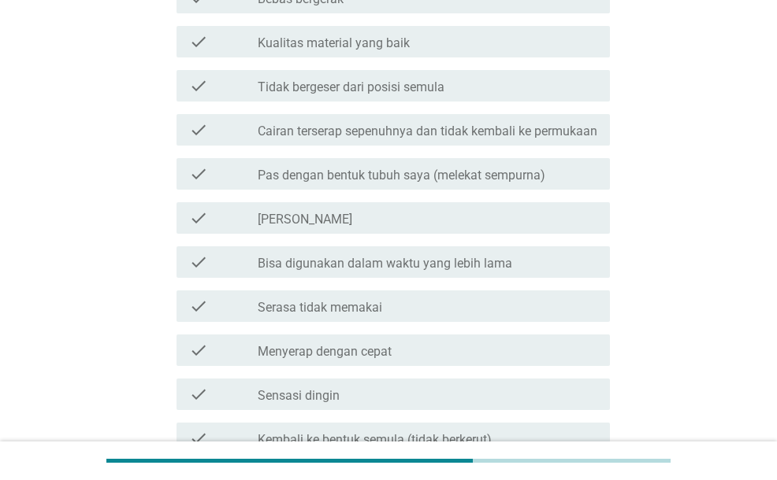
scroll to position [1260, 0]
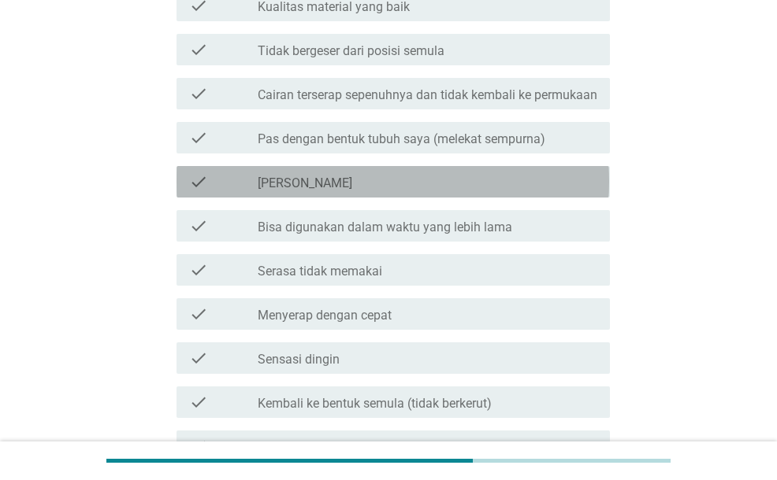
click at [402, 191] on div "check_box_outline_blank [PERSON_NAME]" at bounding box center [427, 181] width 339 height 19
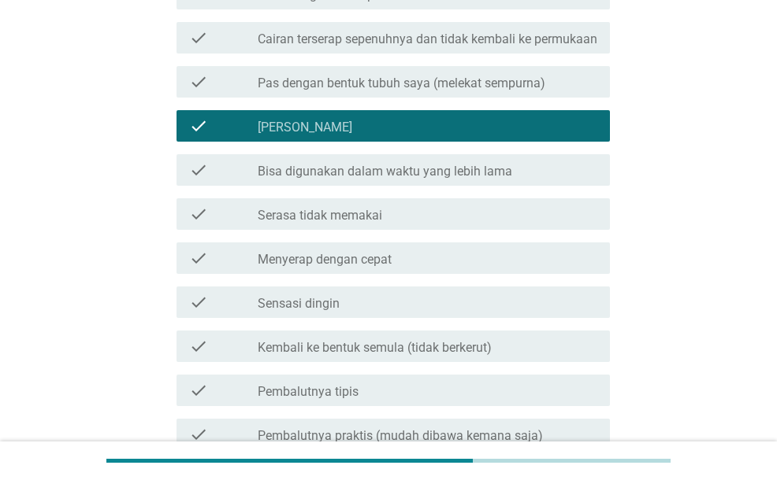
scroll to position [1496, 0]
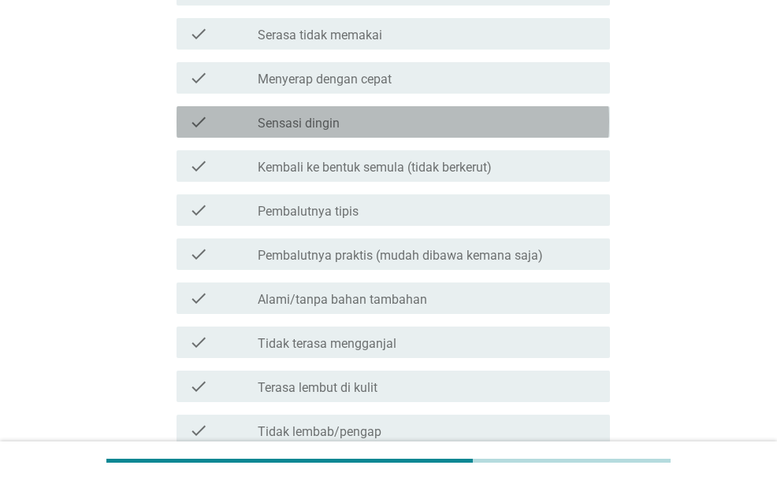
click at [394, 132] on div "check_box_outline_blank Sensasi dingin" at bounding box center [427, 122] width 339 height 19
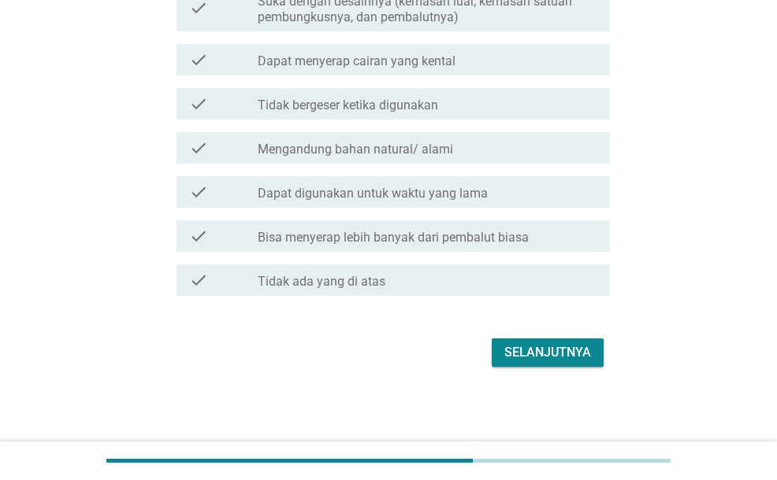
scroll to position [2046, 0]
click at [560, 341] on button "Selanjutnya" at bounding box center [547, 353] width 112 height 28
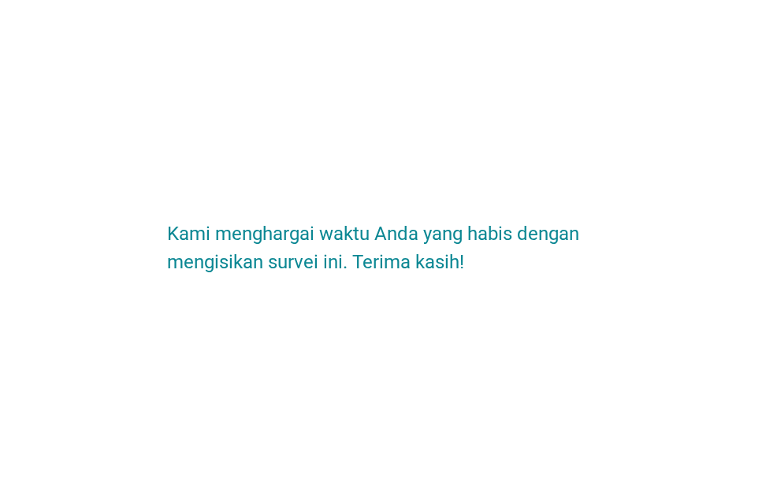
scroll to position [0, 0]
